Goal: Information Seeking & Learning: Learn about a topic

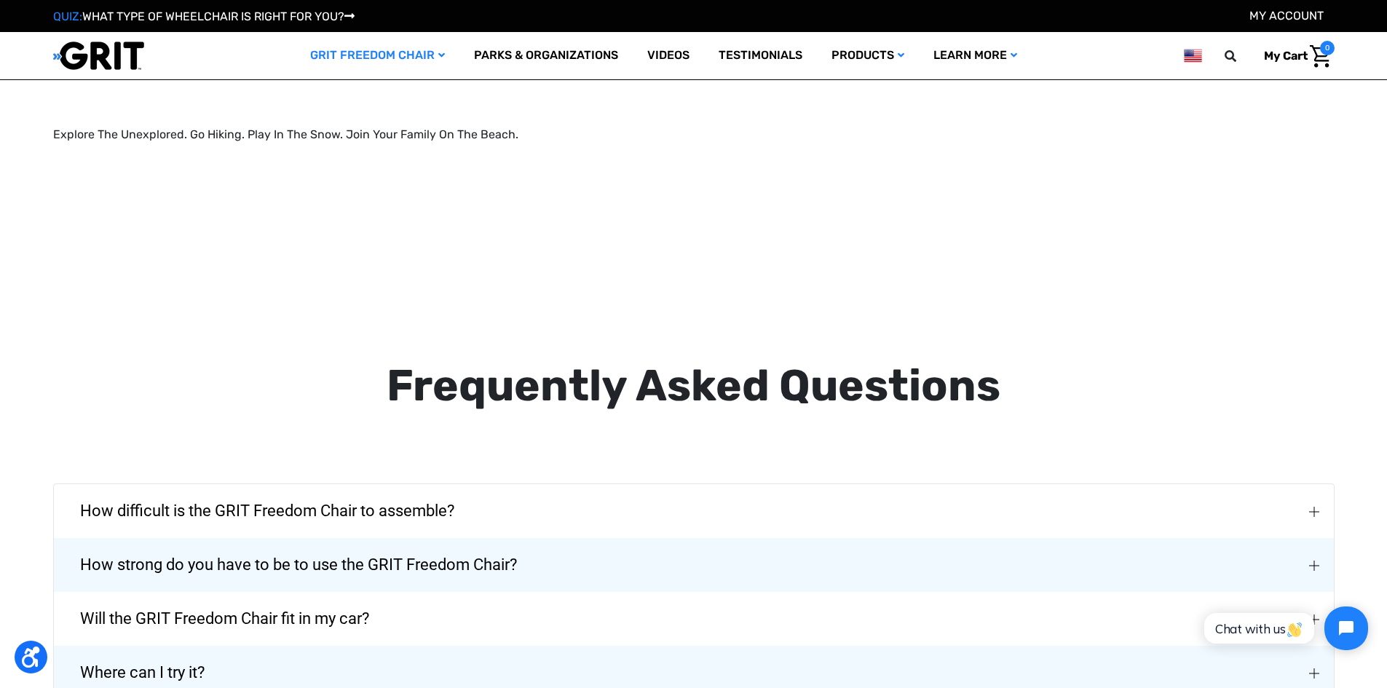
scroll to position [2402, 0]
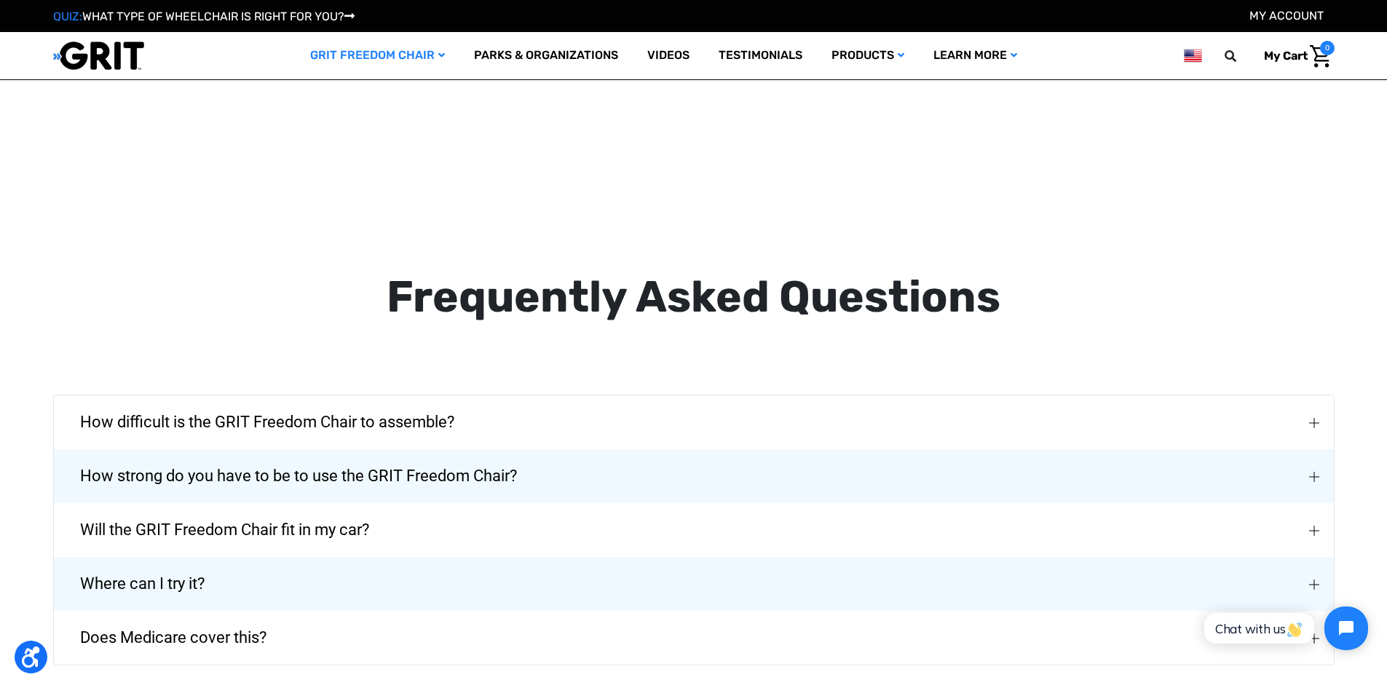
click at [203, 616] on span "Does Medicare cover this?" at bounding box center [173, 637] width 230 height 52
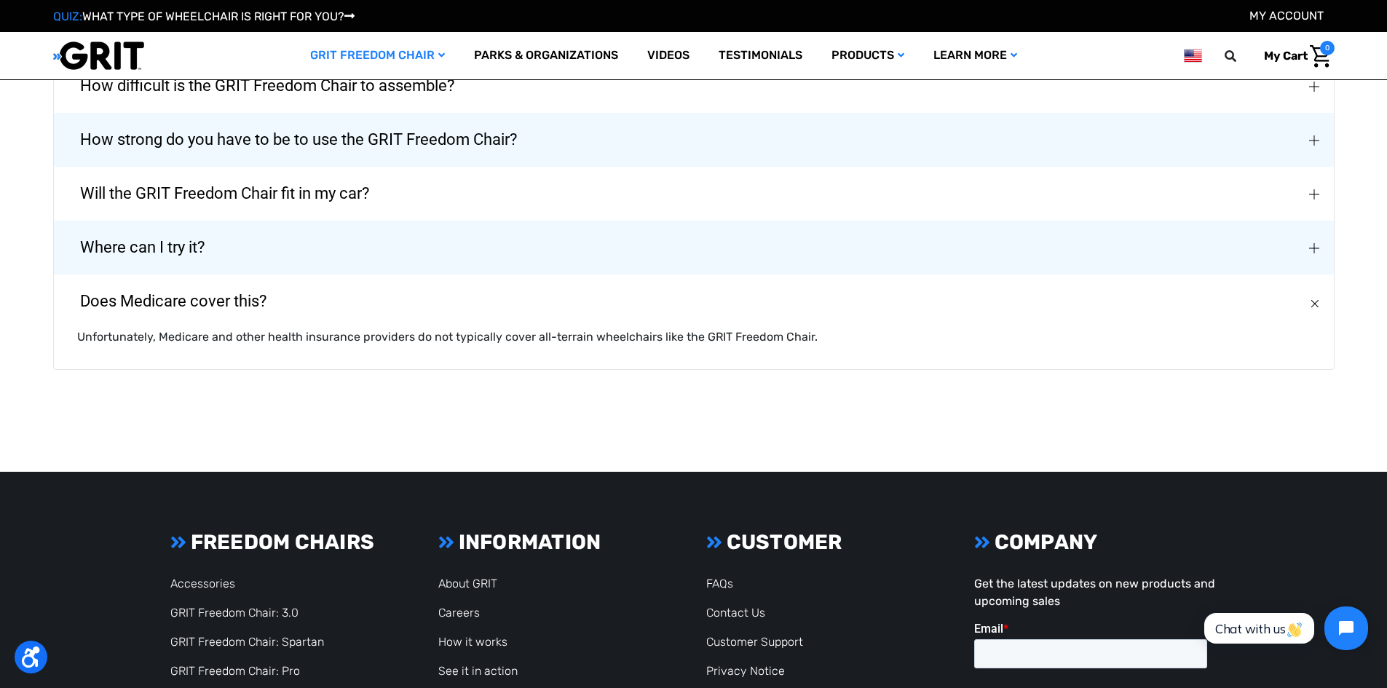
scroll to position [2839, 0]
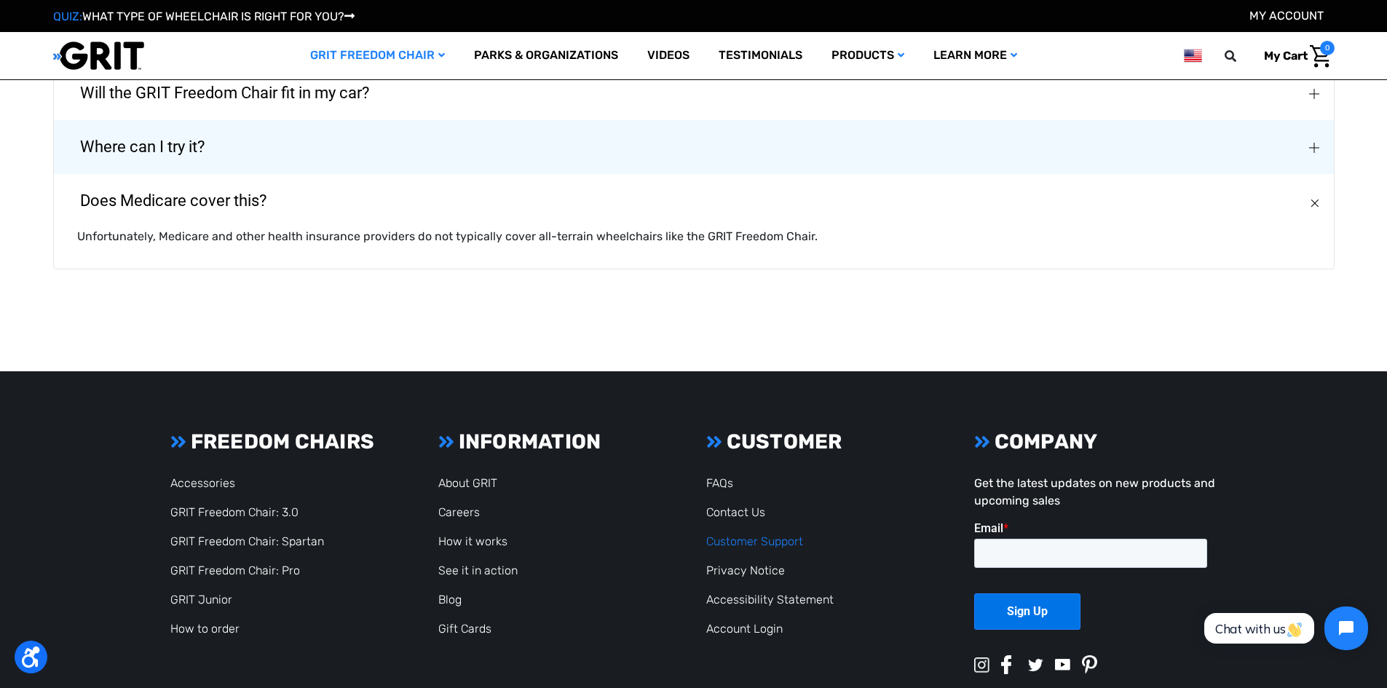
click at [743, 534] on link "Customer Support" at bounding box center [754, 541] width 97 height 14
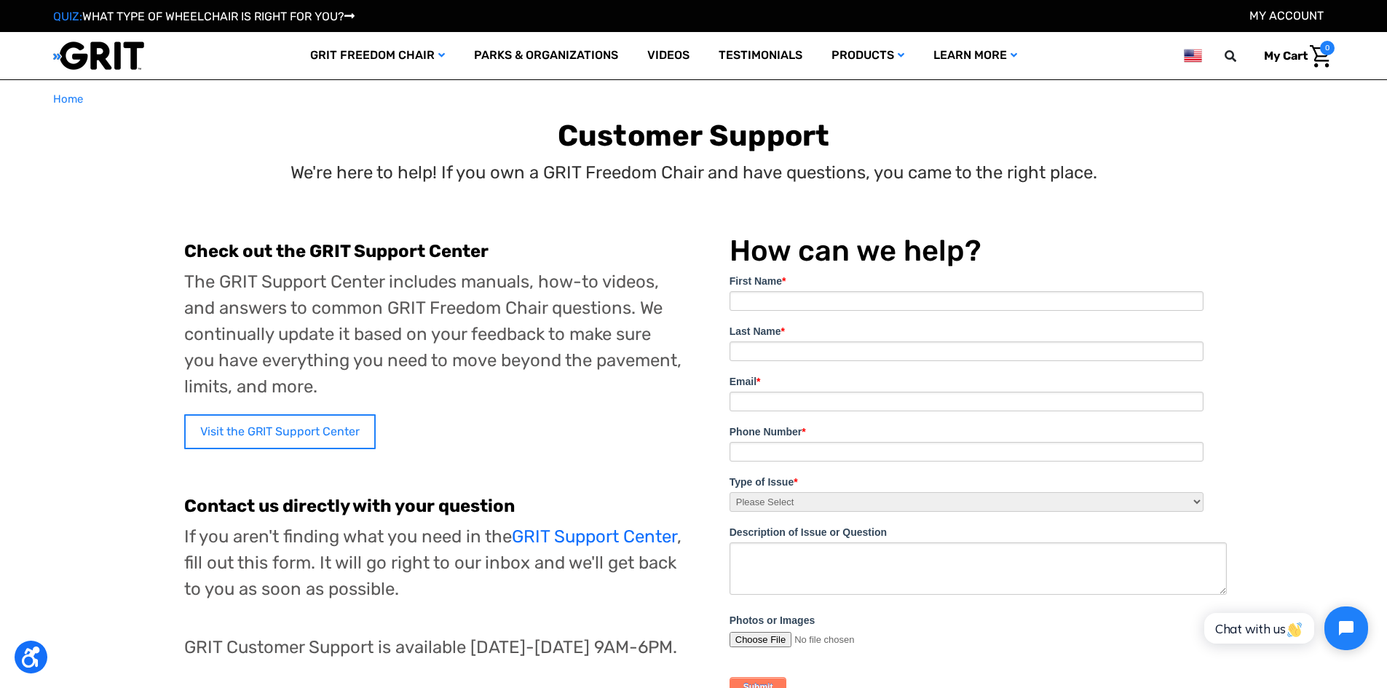
click at [294, 421] on link "Visit the GRIT Support Center" at bounding box center [279, 431] width 191 height 35
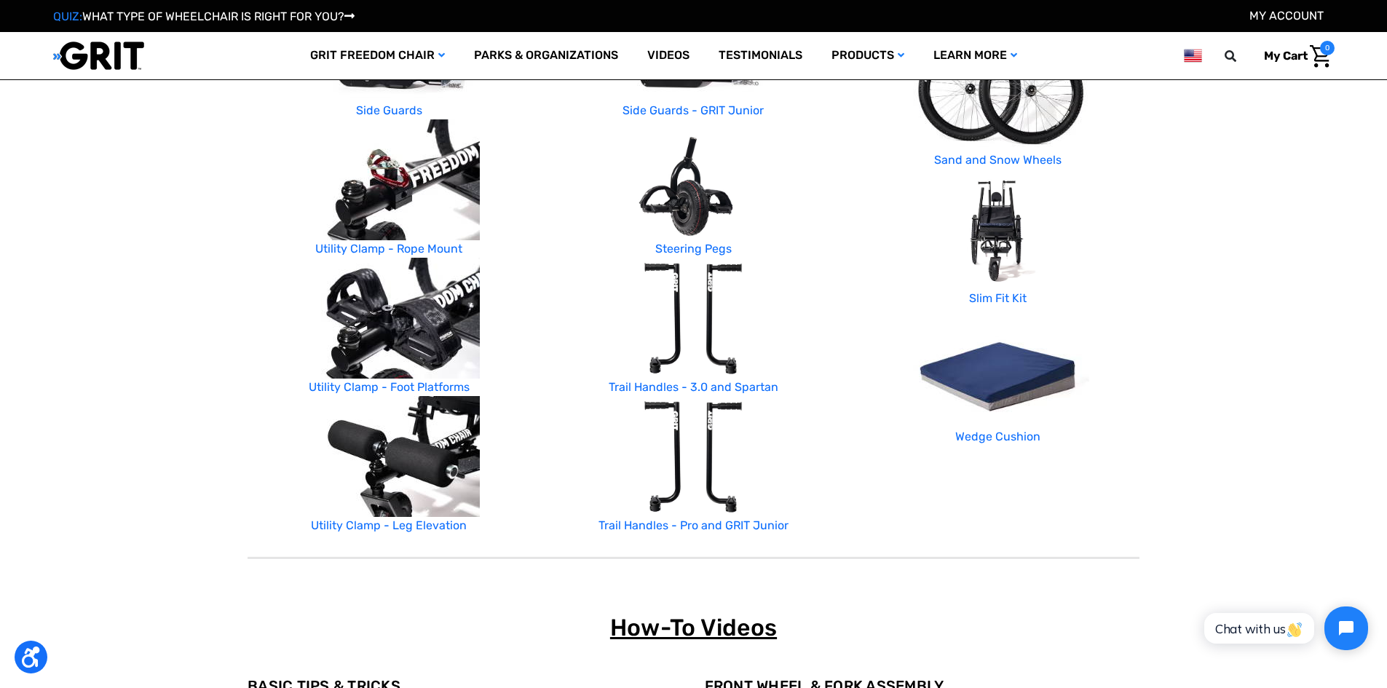
scroll to position [728, 0]
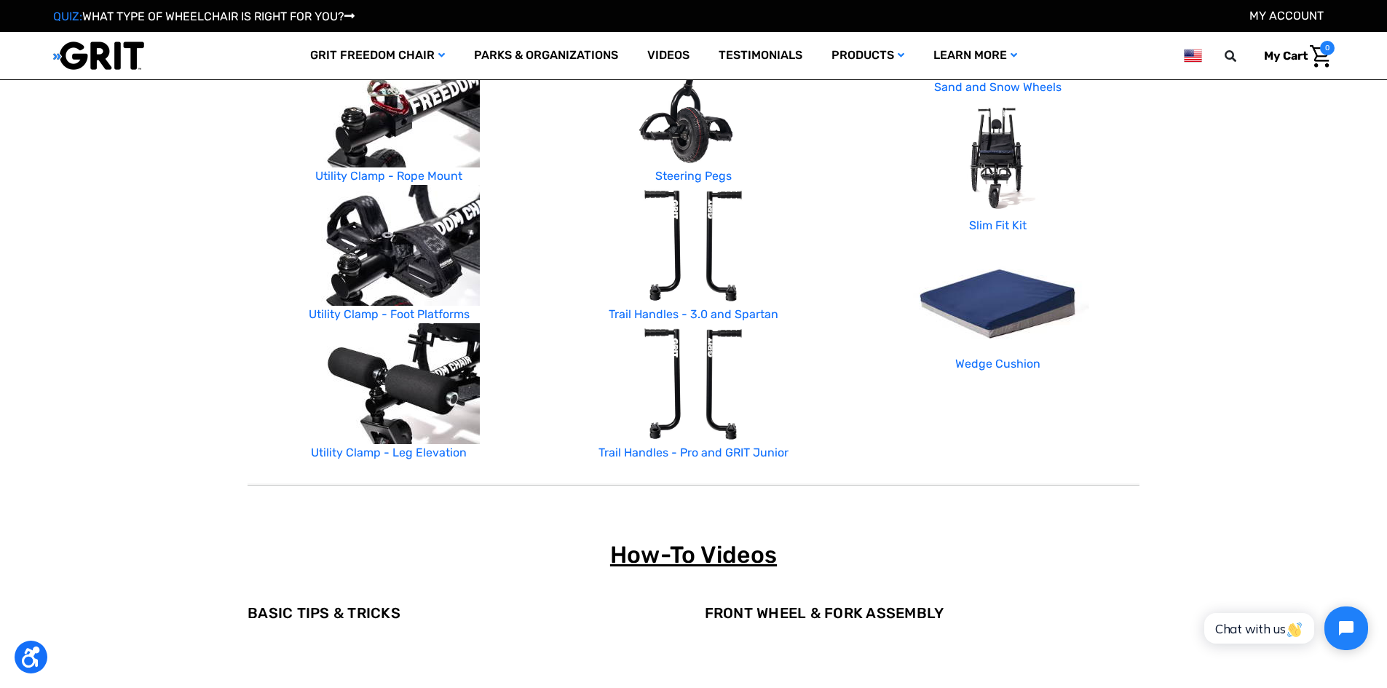
click at [702, 137] on img at bounding box center [693, 107] width 182 height 121
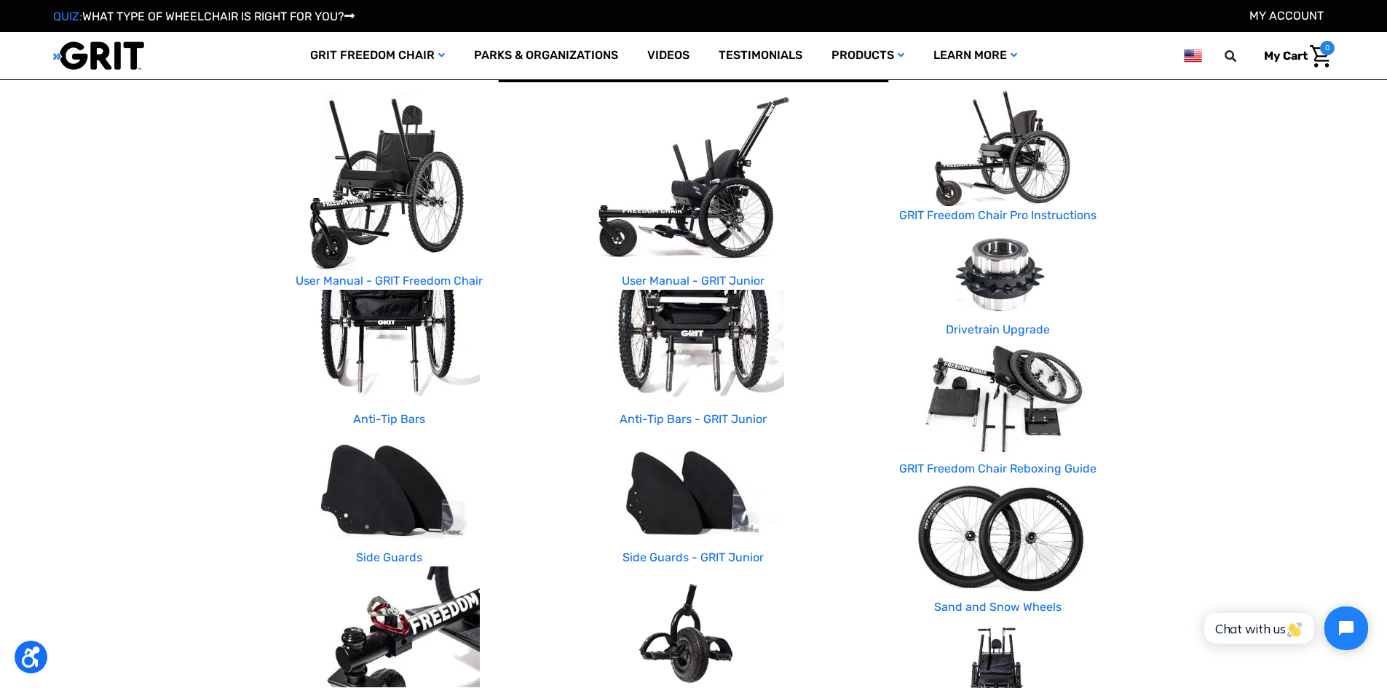
scroll to position [73, 0]
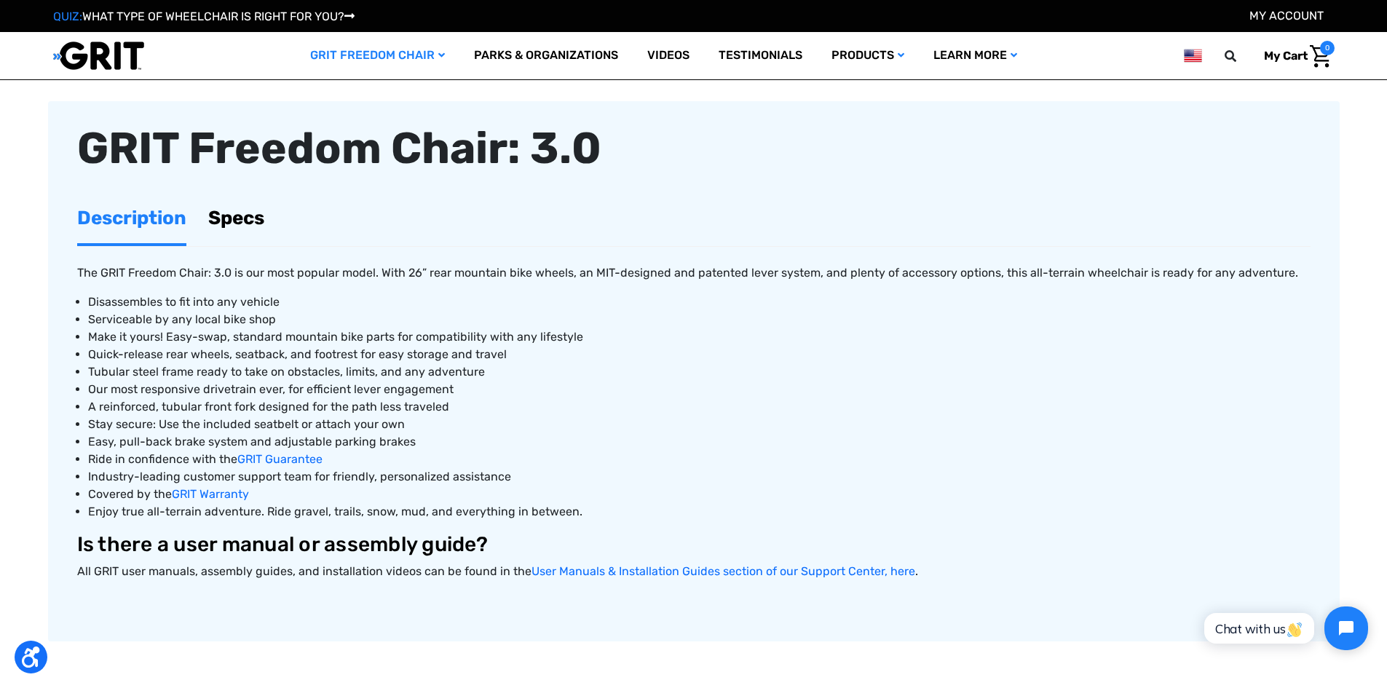
scroll to position [582, 0]
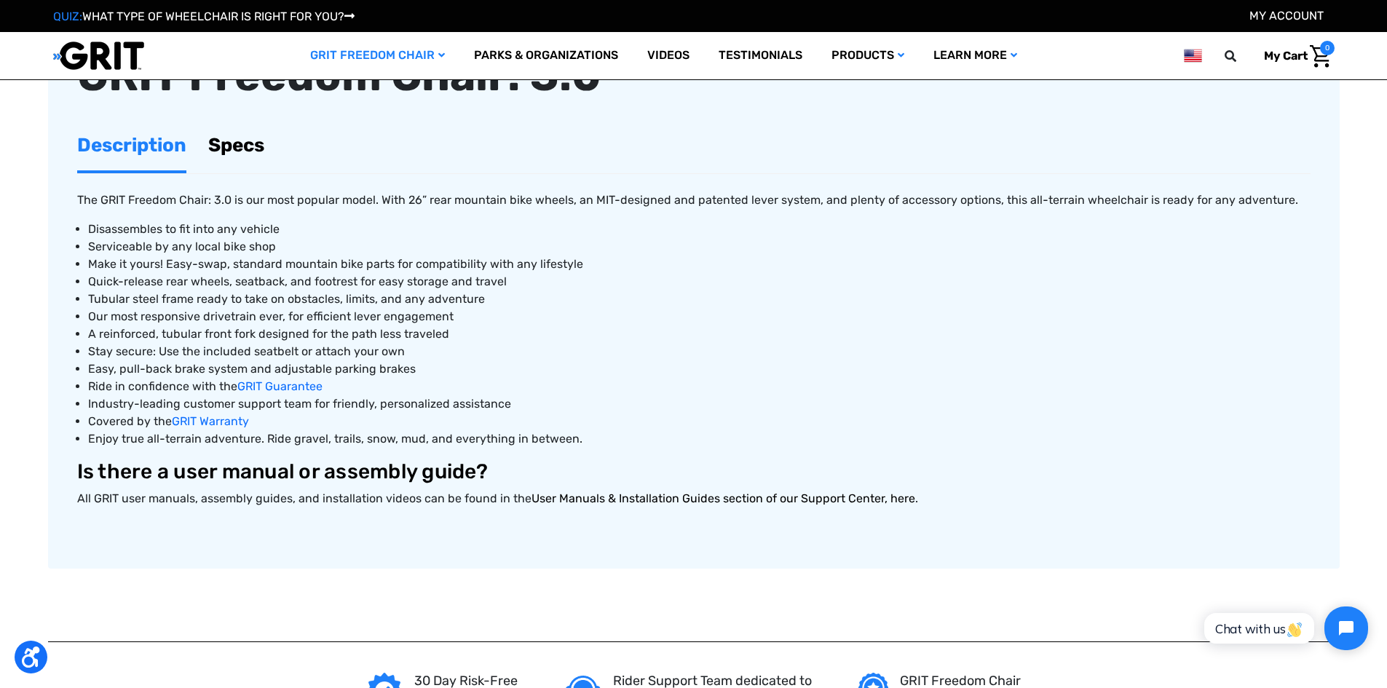
click at [709, 494] on link "User Manuals & Installation Guides section of our Support Center, here" at bounding box center [723, 498] width 384 height 14
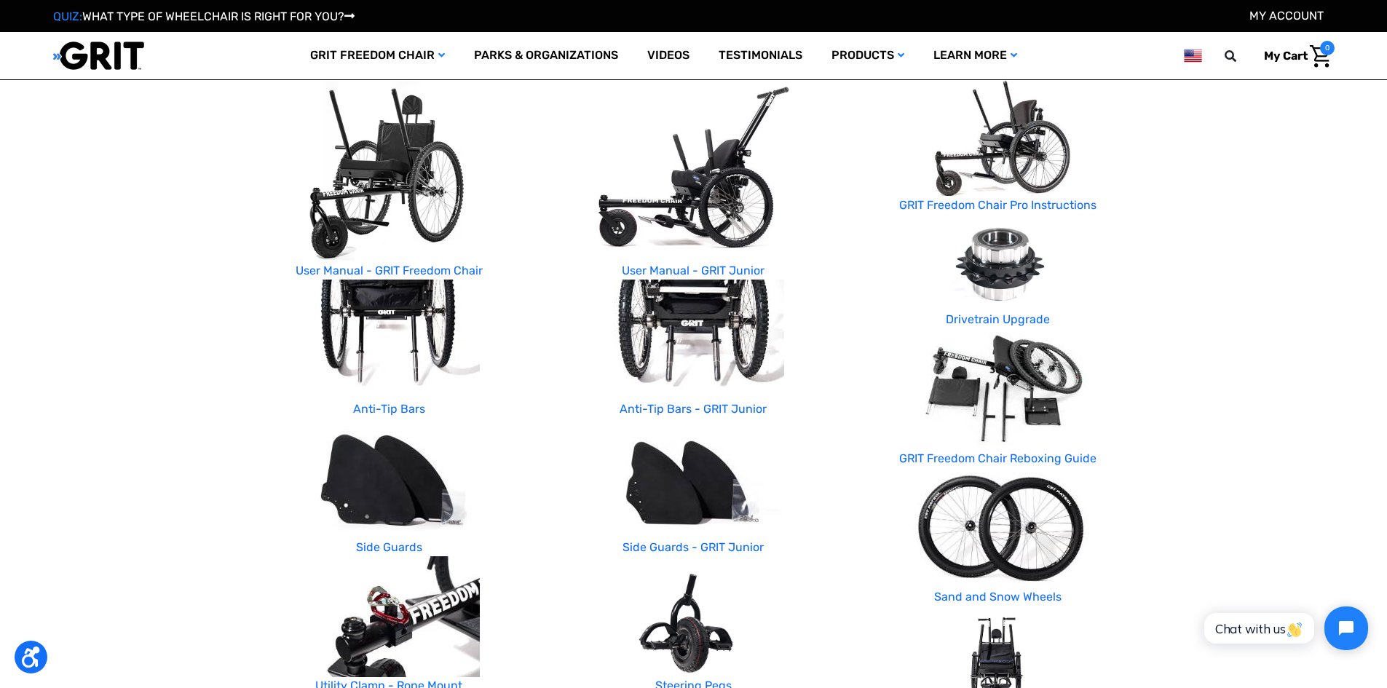
scroll to position [510, 0]
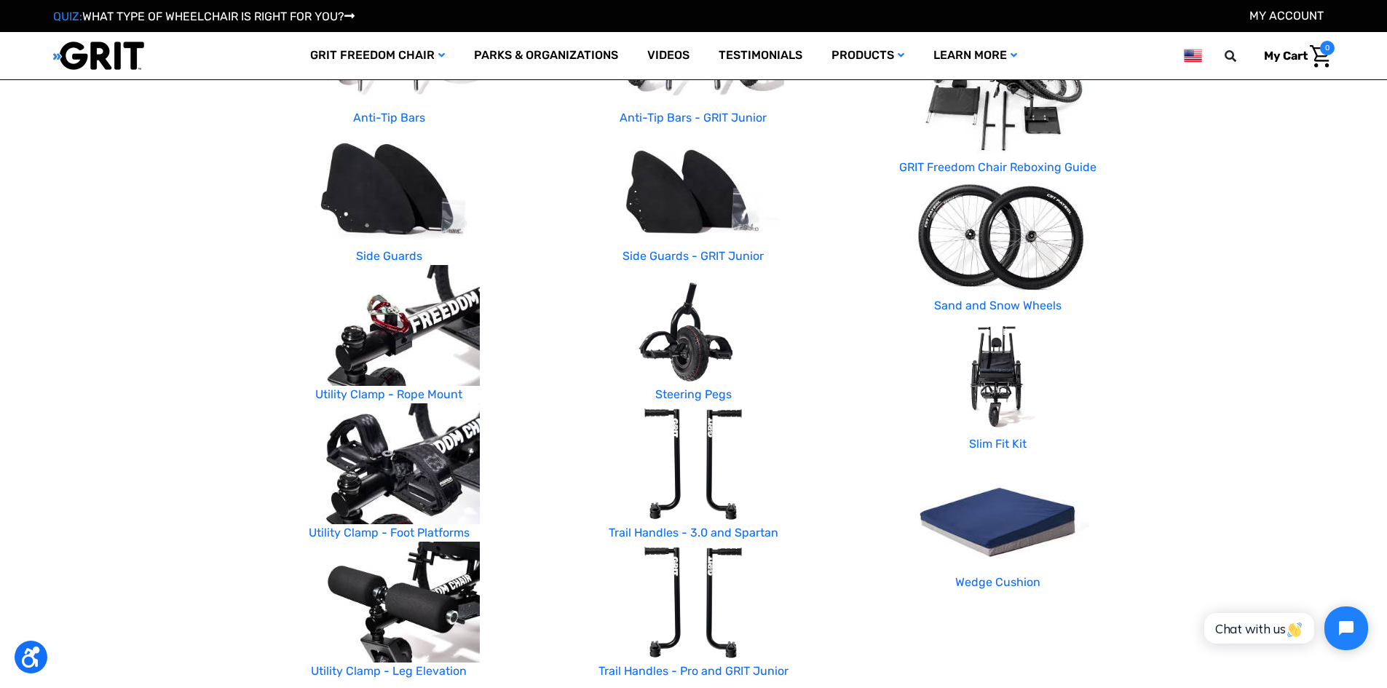
click at [702, 351] on img at bounding box center [693, 325] width 182 height 121
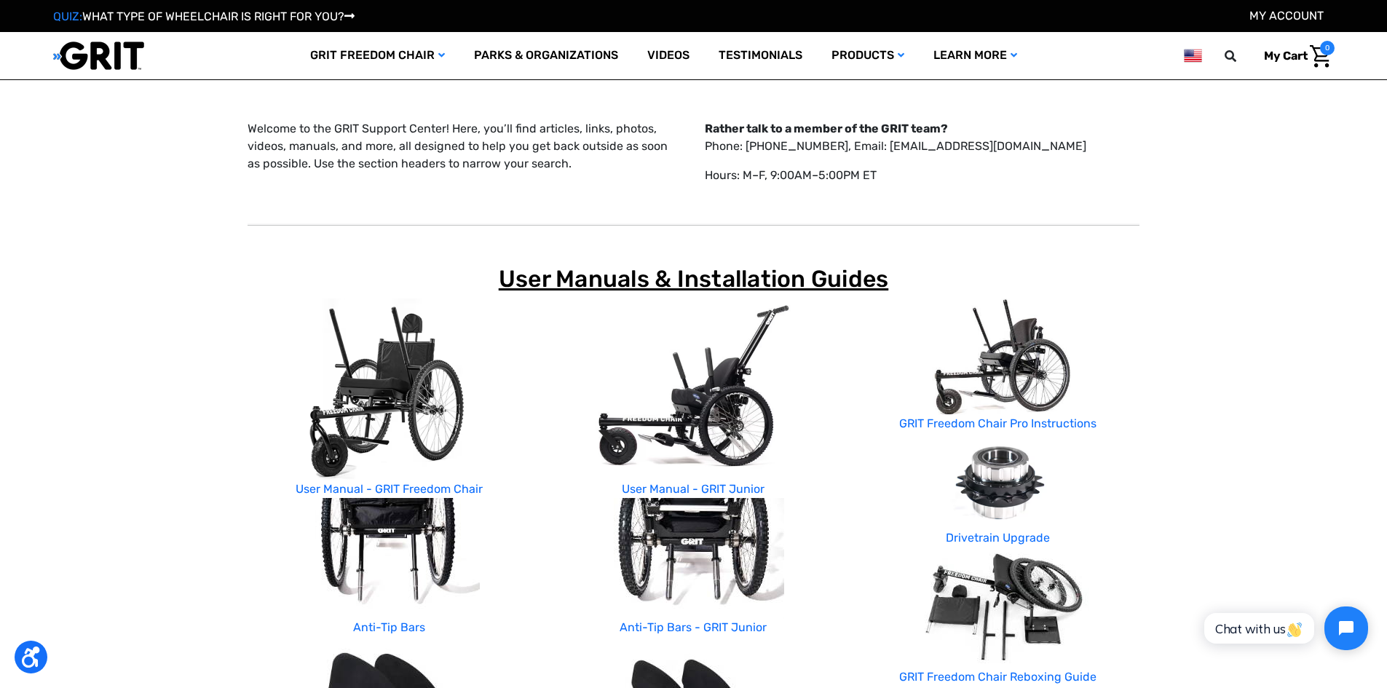
scroll to position [0, 0]
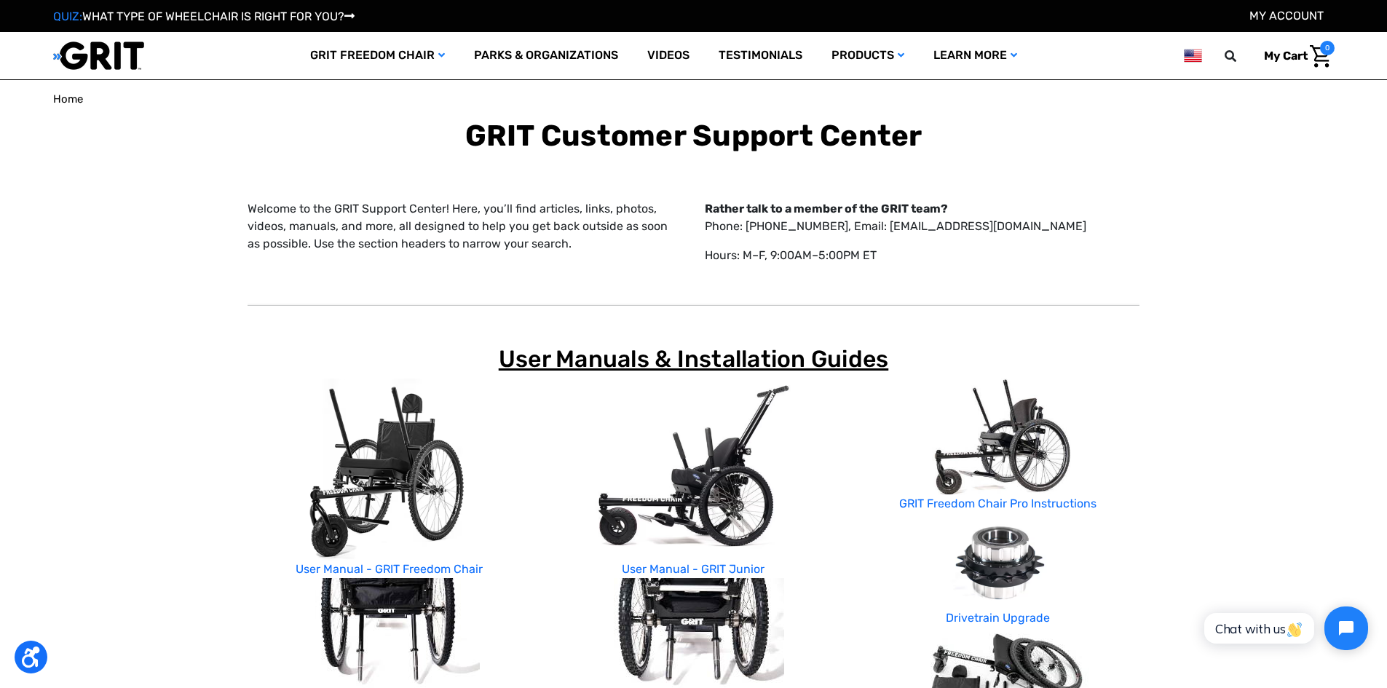
click at [76, 91] on link "Home" at bounding box center [68, 99] width 30 height 17
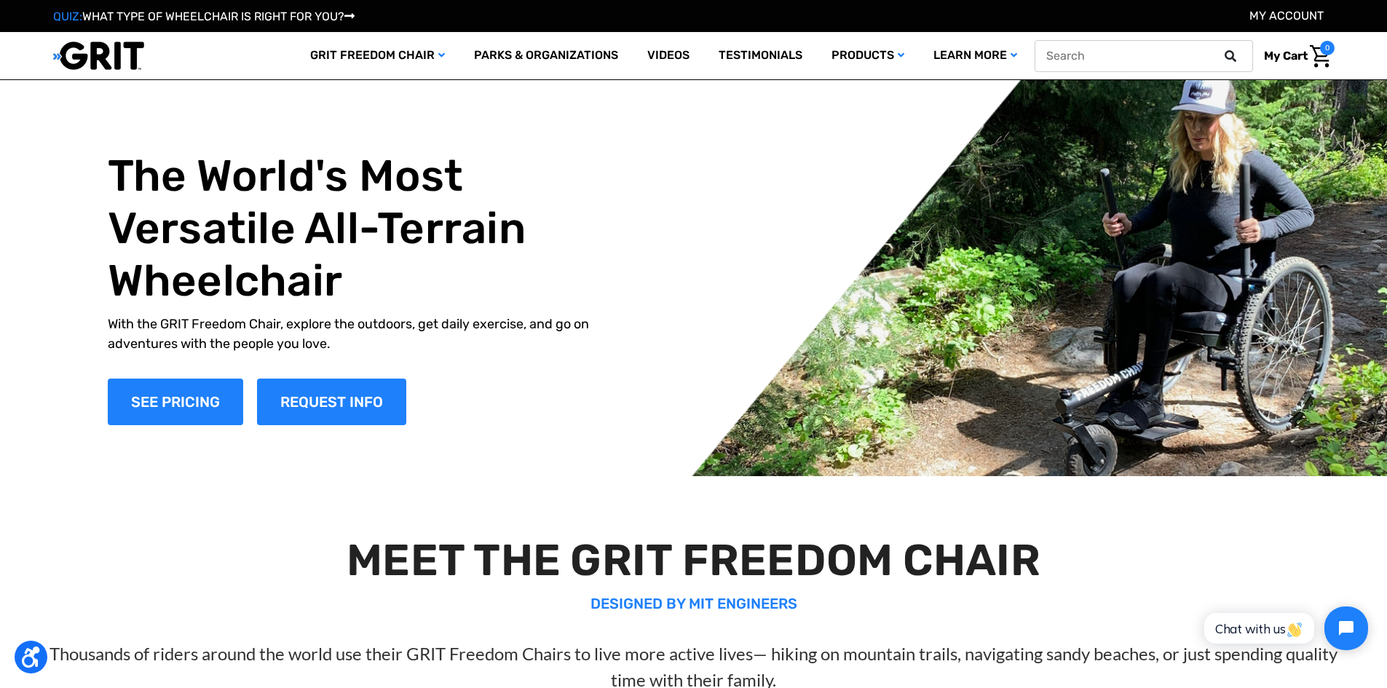
click at [1240, 58] on button at bounding box center [1234, 56] width 29 height 13
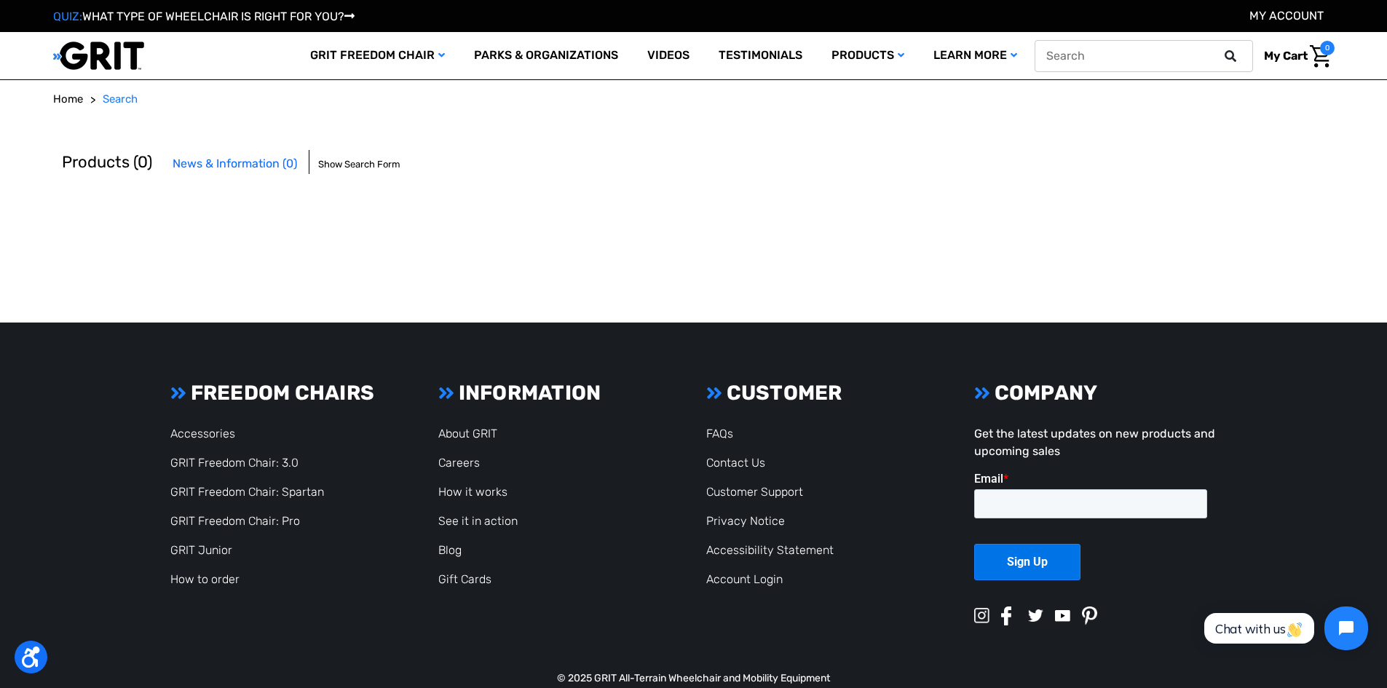
click at [1103, 71] on input "text" at bounding box center [1143, 56] width 218 height 32
type input "steering pegs install"
click at [1220, 50] on button at bounding box center [1234, 56] width 29 height 13
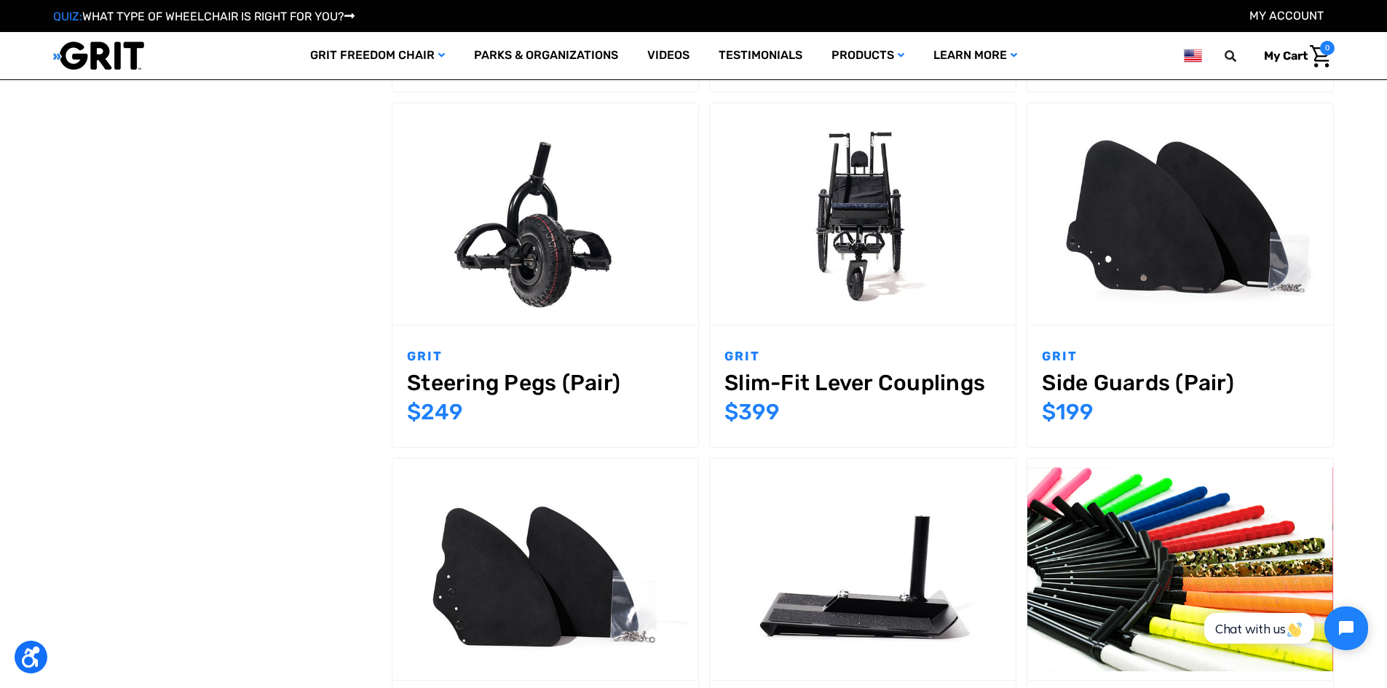
scroll to position [801, 0]
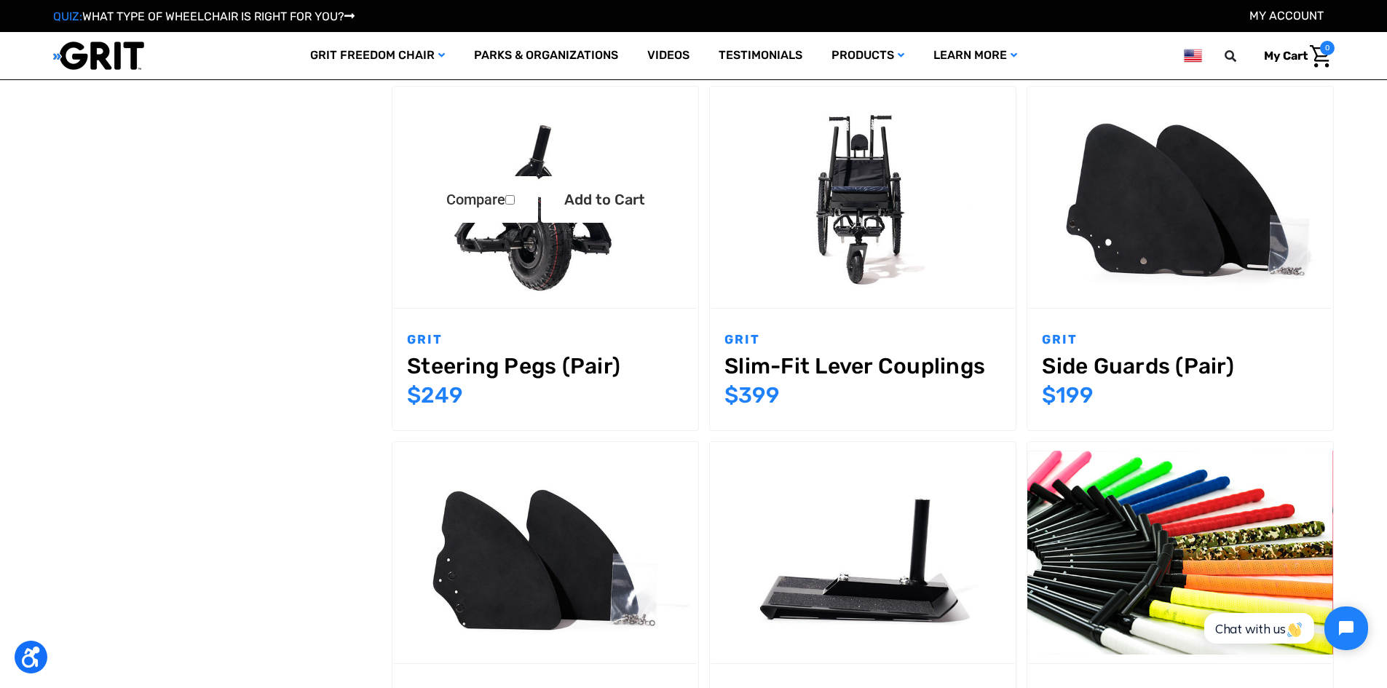
click at [561, 250] on img "Steering Pegs (Pair),$249.00\a" at bounding box center [545, 197] width 306 height 204
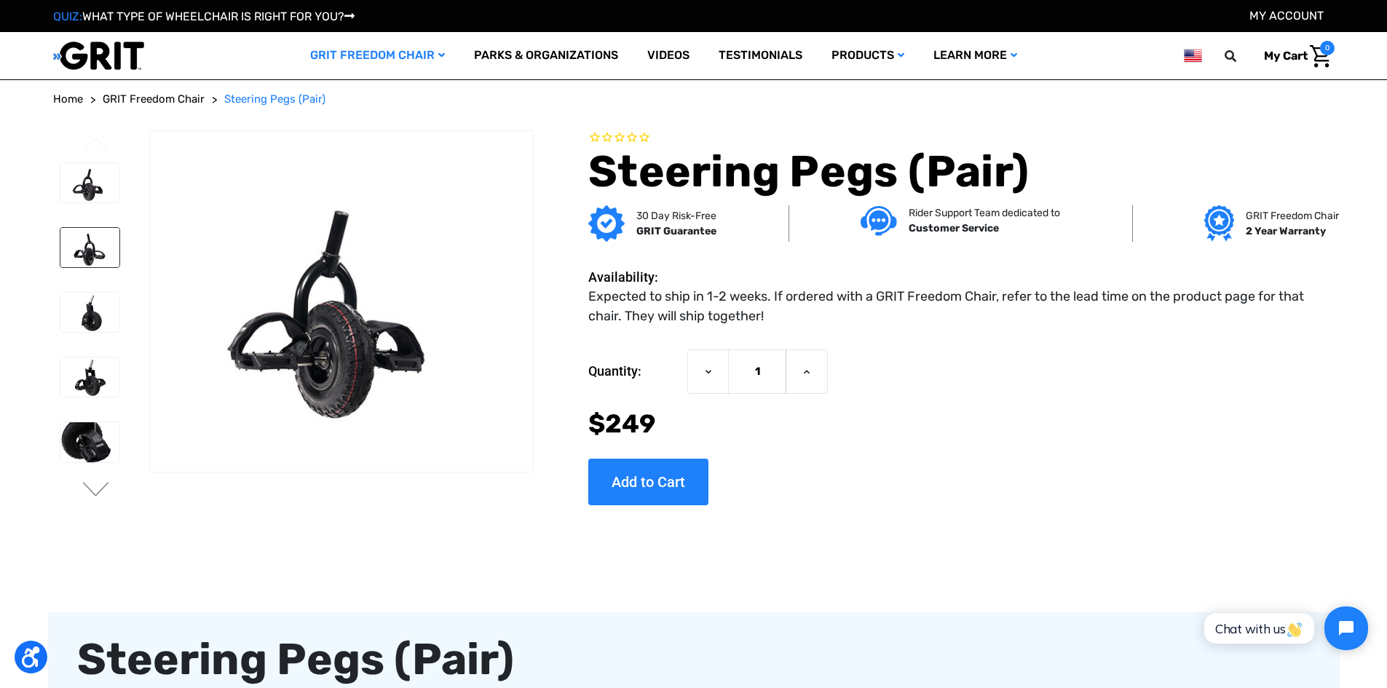
click at [91, 242] on img at bounding box center [89, 247] width 59 height 39
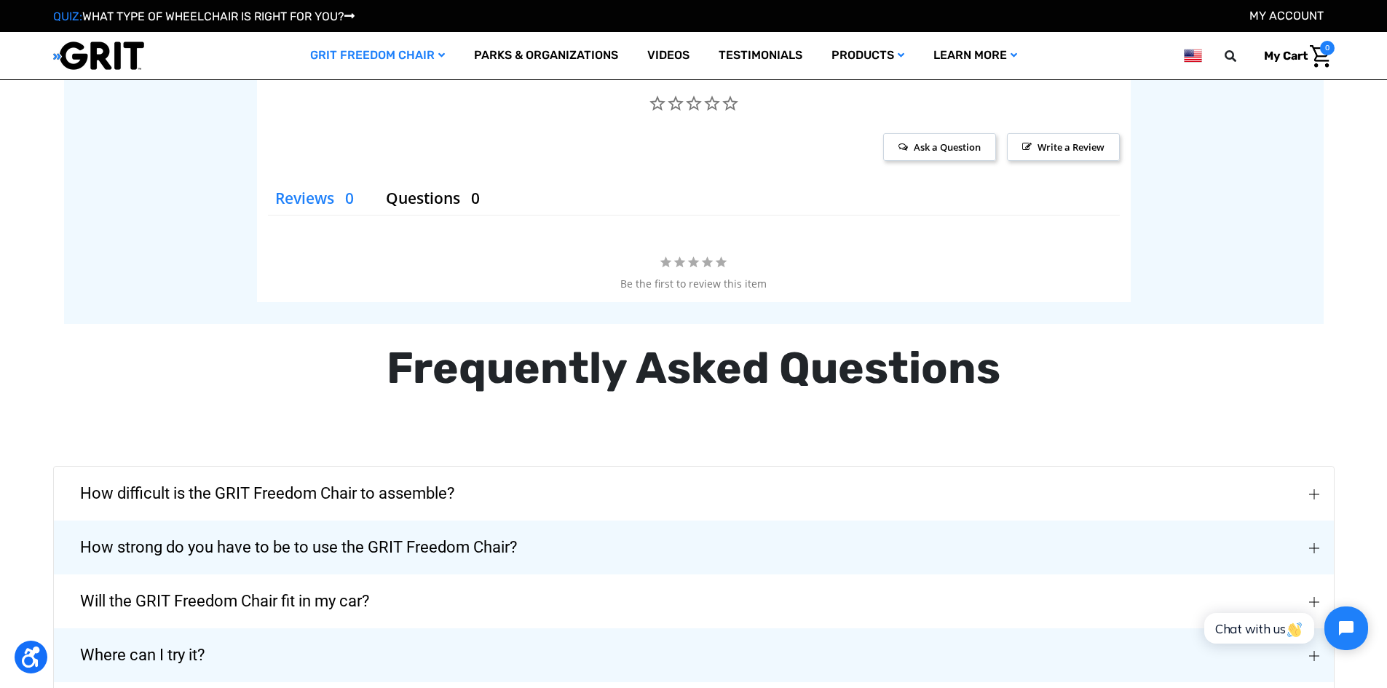
scroll to position [2111, 0]
click at [212, 601] on span "Will the GRIT Freedom Chair fit in my car?" at bounding box center [224, 600] width 333 height 52
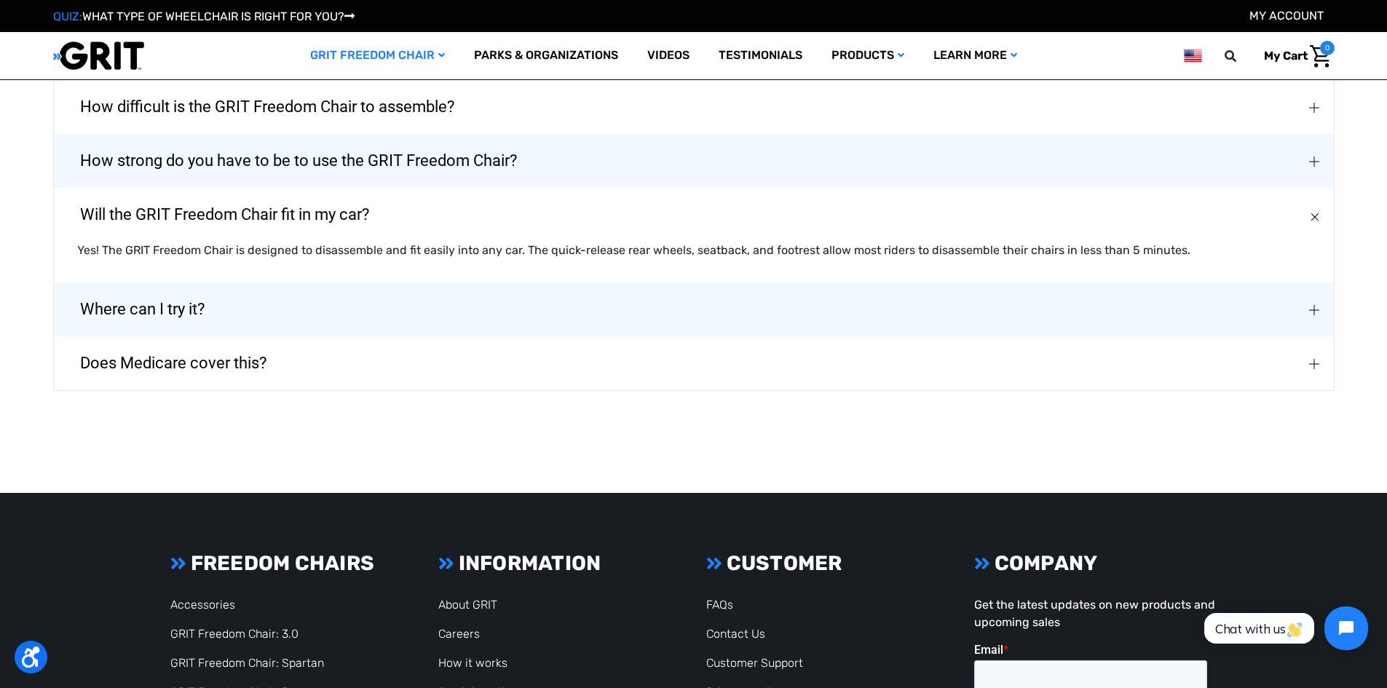
scroll to position [2693, 0]
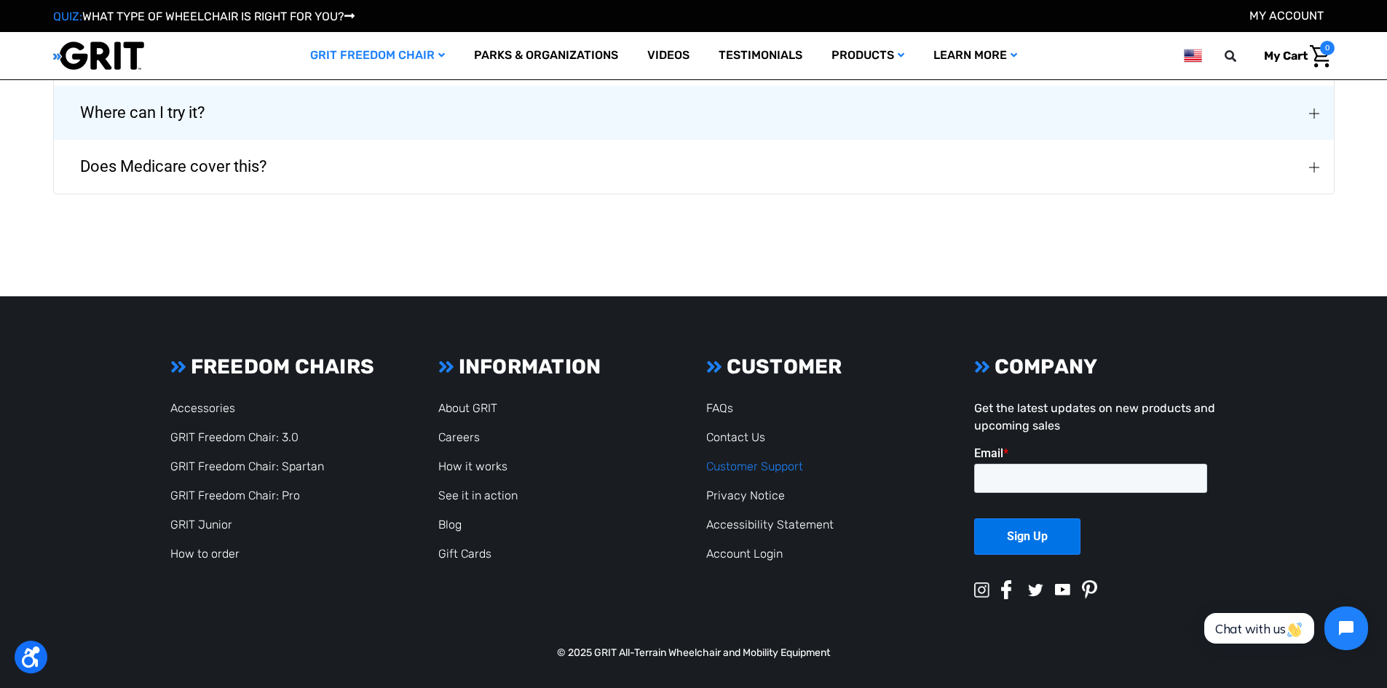
click at [751, 466] on link "Customer Support" at bounding box center [754, 466] width 97 height 14
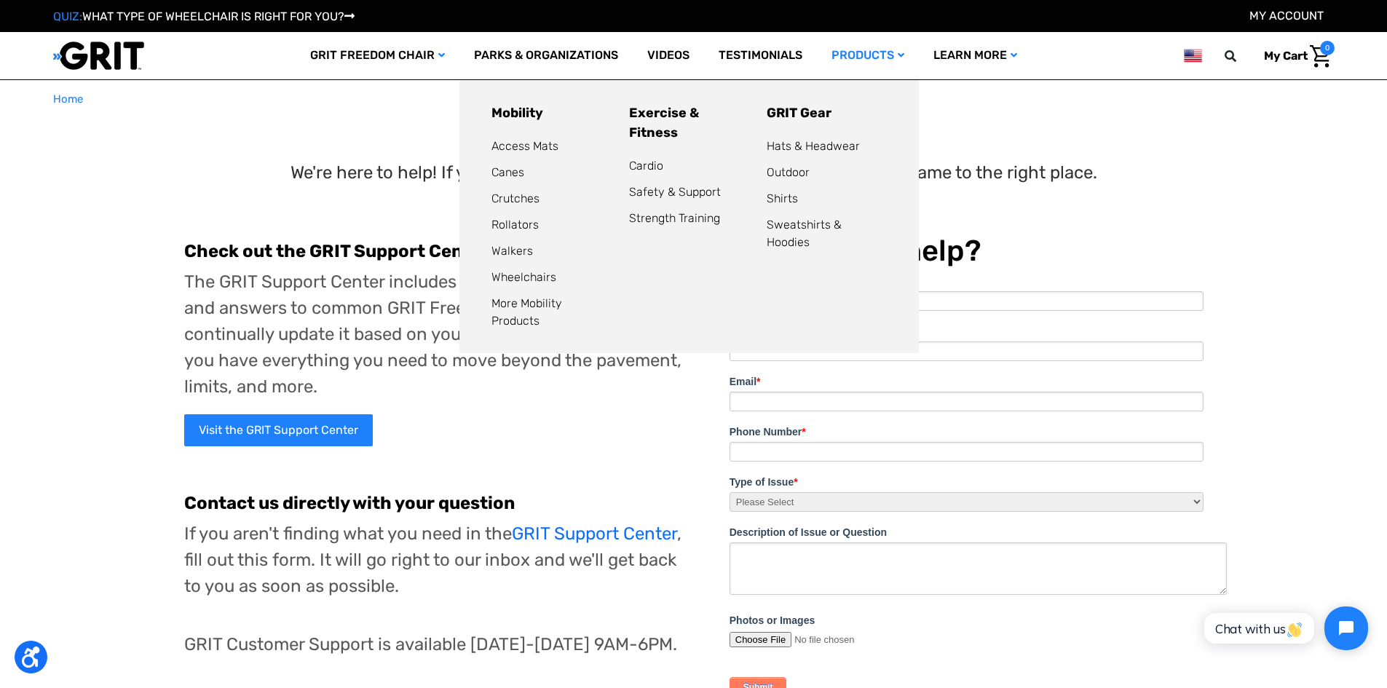
click at [858, 55] on link "Products" at bounding box center [868, 55] width 102 height 47
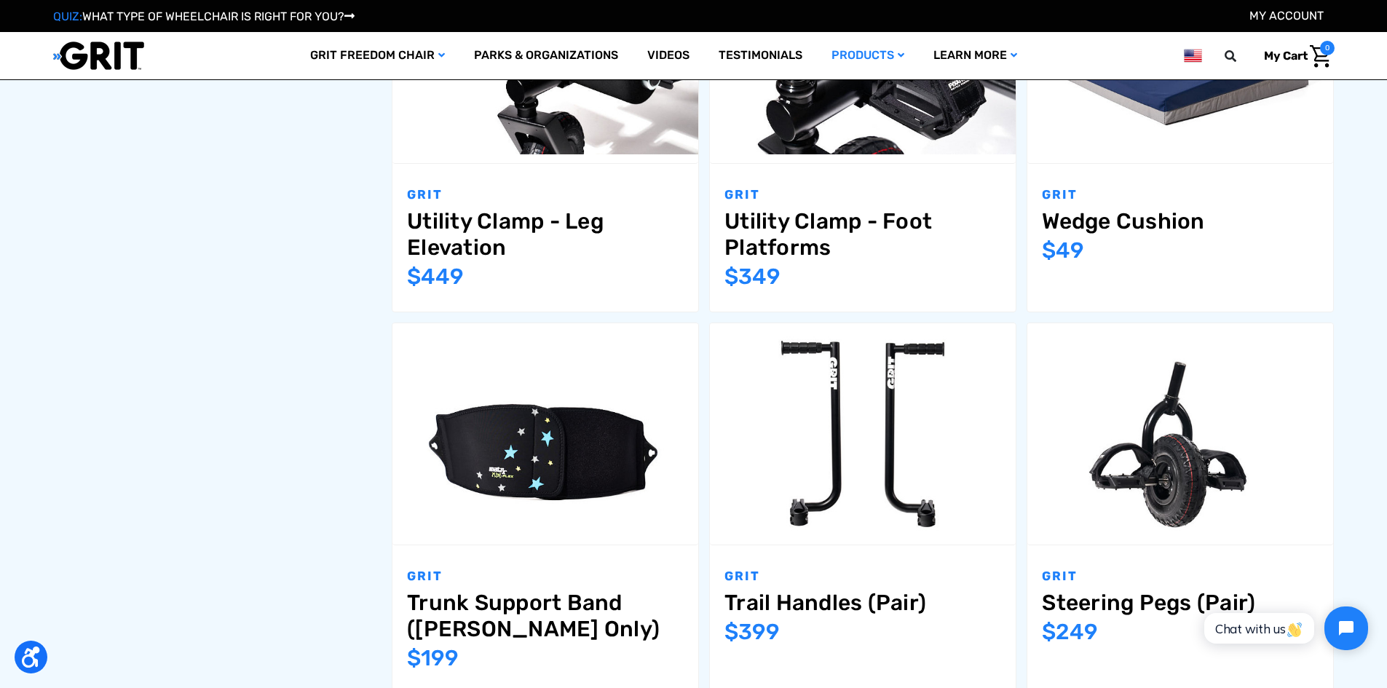
scroll to position [1165, 0]
